Goal: Transaction & Acquisition: Purchase product/service

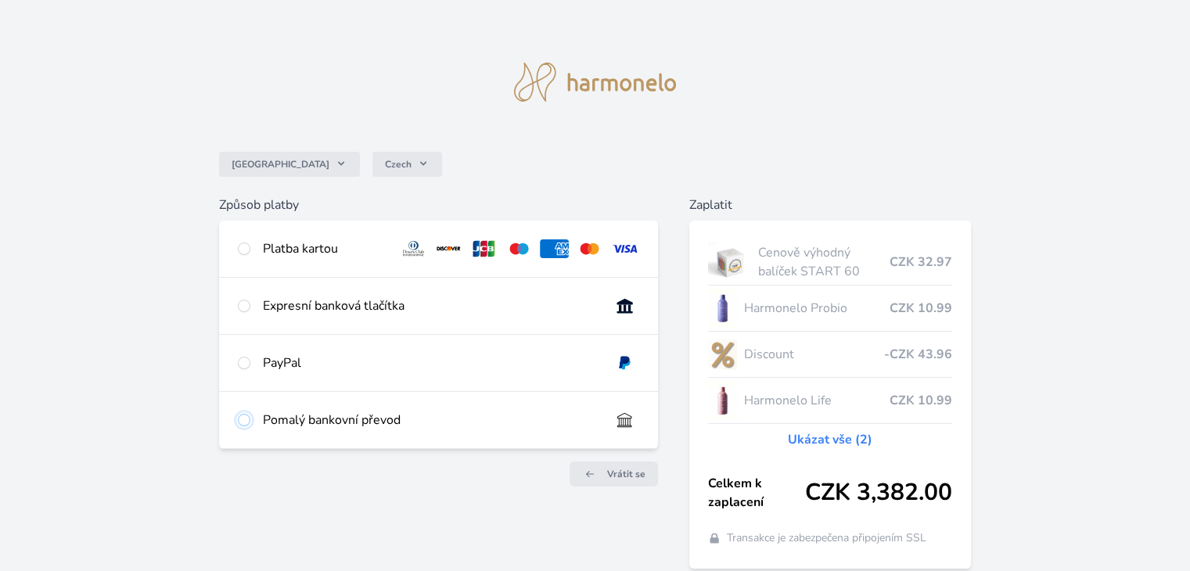
click at [242, 419] on input "radio" at bounding box center [244, 420] width 13 height 13
radio input "true"
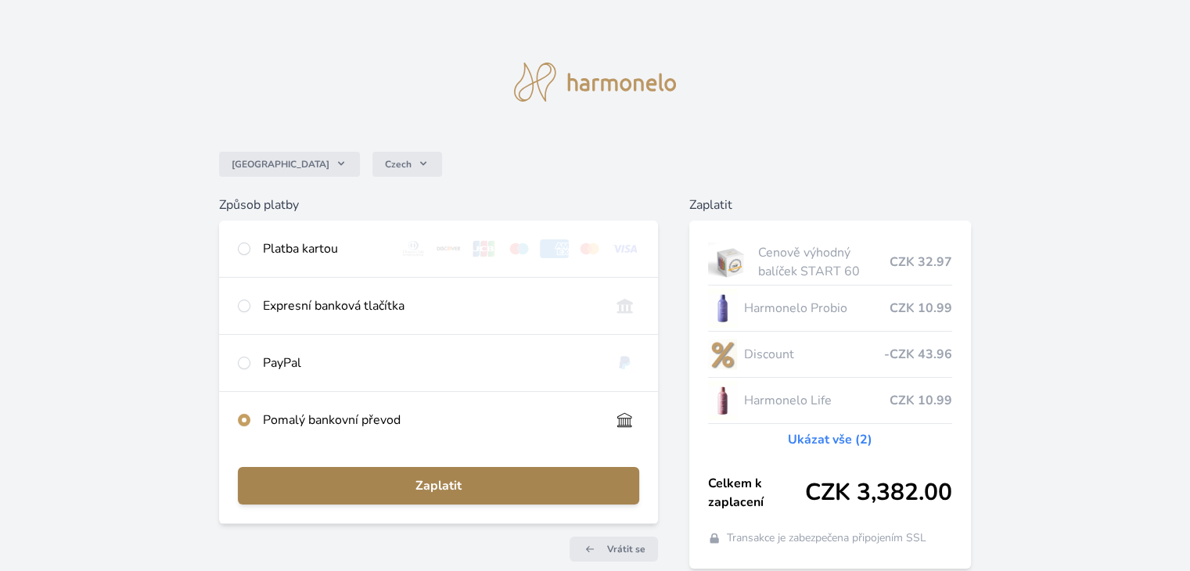
click at [416, 479] on span "Zaplatit" at bounding box center [437, 485] width 375 height 19
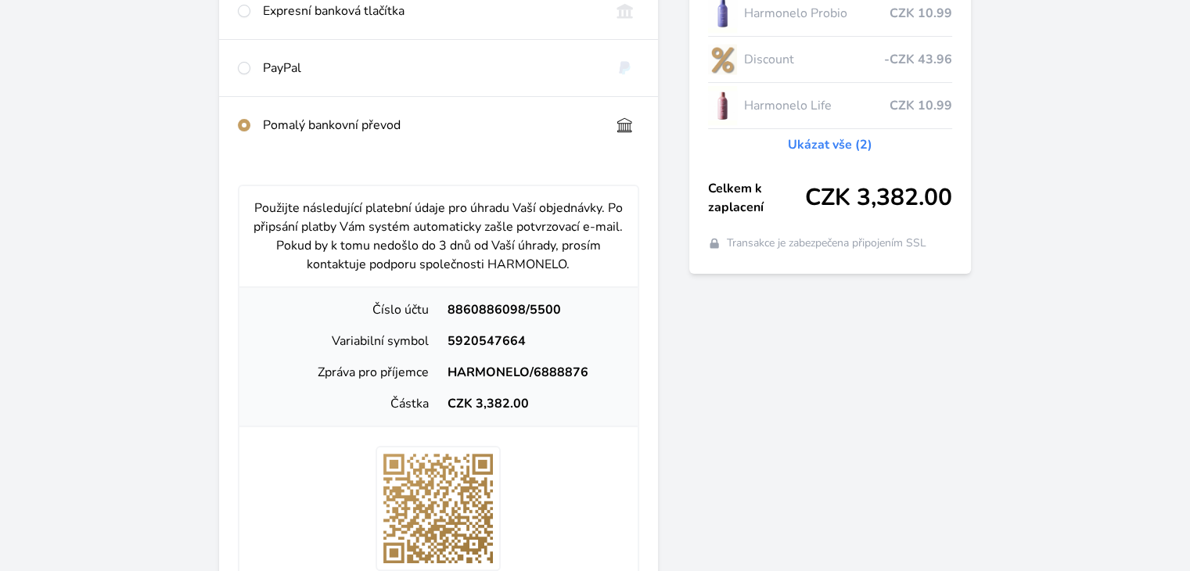
scroll to position [307, 0]
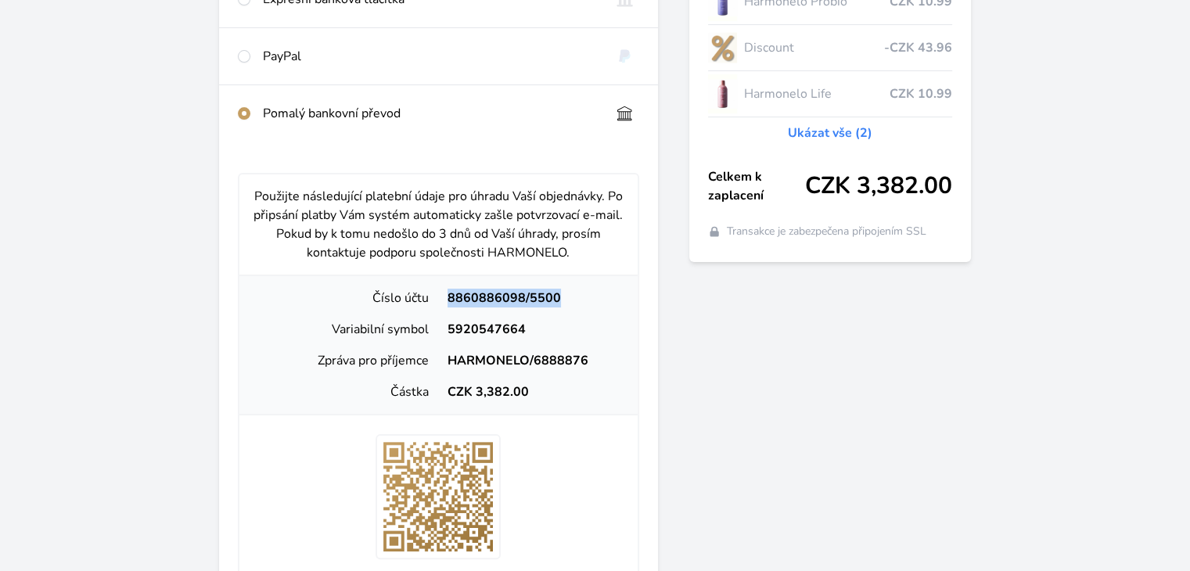
drag, startPoint x: 449, startPoint y: 291, endPoint x: 573, endPoint y: 293, distance: 123.6
click at [573, 293] on div "8860886098/5500" at bounding box center [531, 298] width 186 height 19
copy div "8860886098/5500"
drag, startPoint x: 444, startPoint y: 320, endPoint x: 544, endPoint y: 329, distance: 99.7
click at [544, 329] on div "5920547664" at bounding box center [531, 329] width 186 height 19
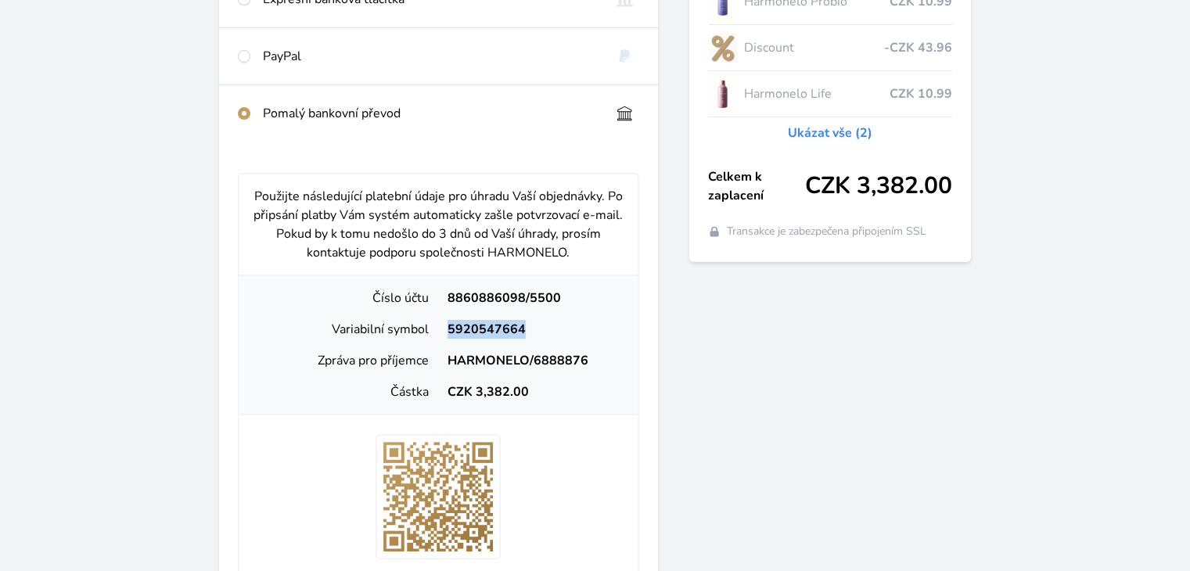
copy div "5920547664"
drag, startPoint x: 444, startPoint y: 356, endPoint x: 623, endPoint y: 354, distance: 178.3
click at [623, 354] on div "HARMONELO/6888876" at bounding box center [531, 360] width 186 height 19
copy div "HARMONELO/6888876"
